Goal: Information Seeking & Learning: Learn about a topic

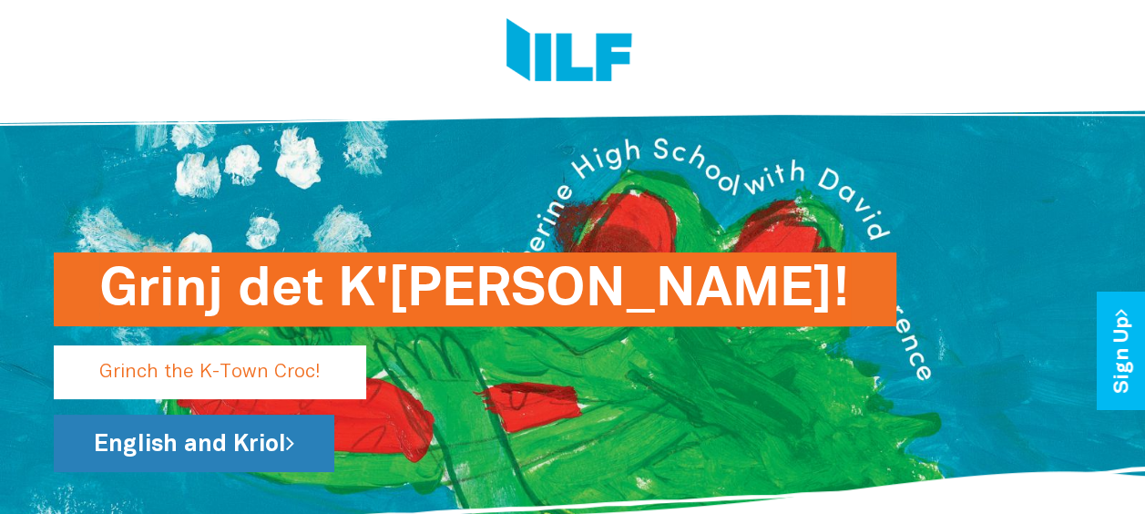
click at [250, 448] on link "English and Kriol" at bounding box center [194, 442] width 281 height 57
click at [270, 445] on link "English and Kriol" at bounding box center [194, 442] width 281 height 57
